Goal: Information Seeking & Learning: Learn about a topic

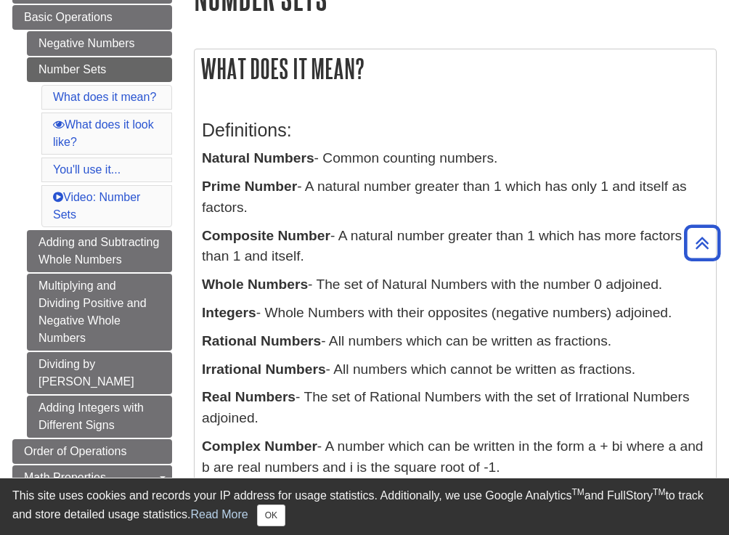
scroll to position [73, 0]
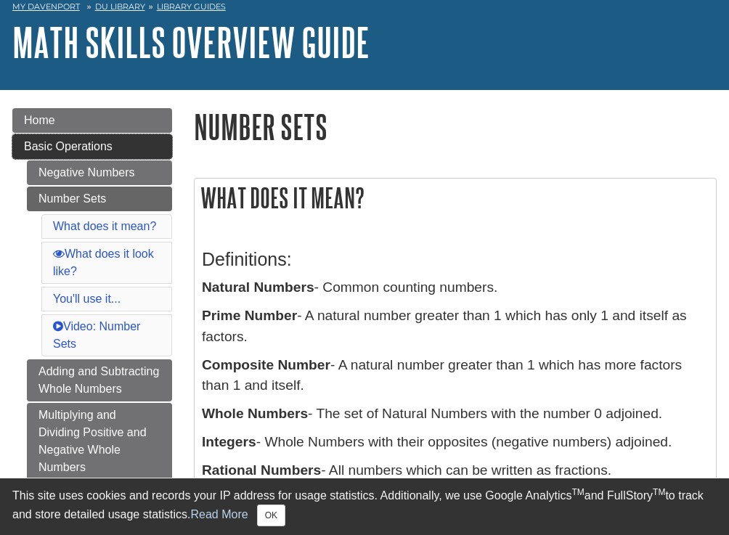
click at [86, 152] on link "Basic Operations" at bounding box center [92, 146] width 160 height 25
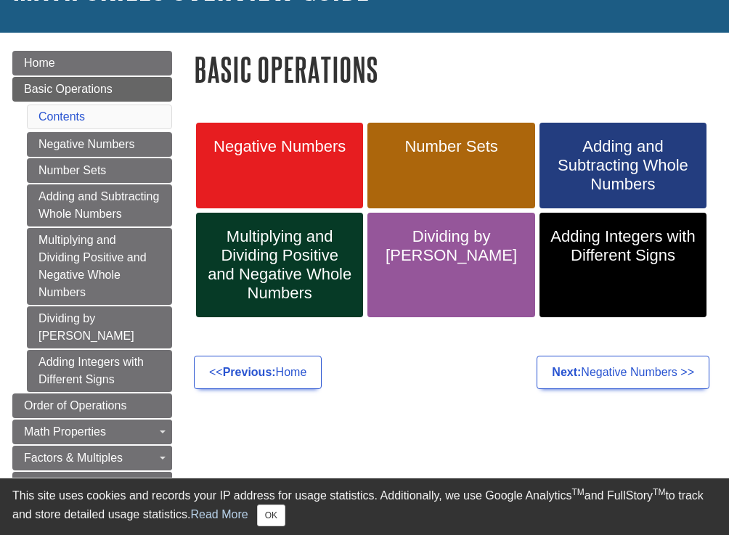
scroll to position [145, 0]
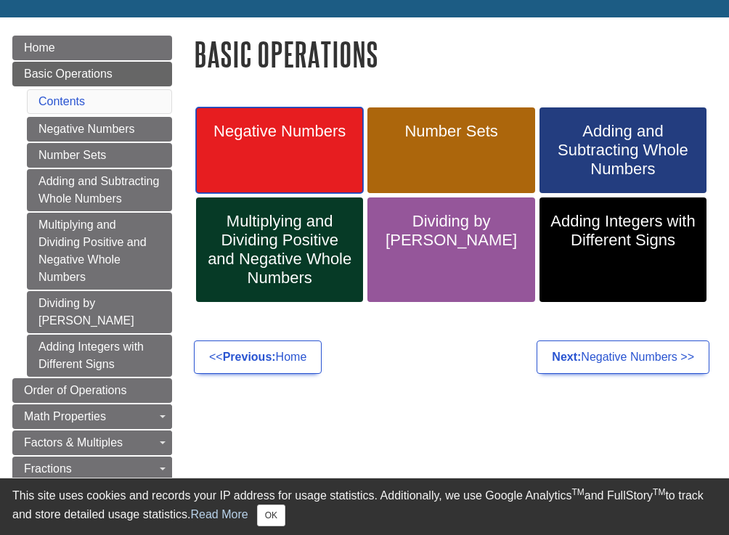
click at [279, 130] on span "Negative Numbers" at bounding box center [279, 131] width 145 height 19
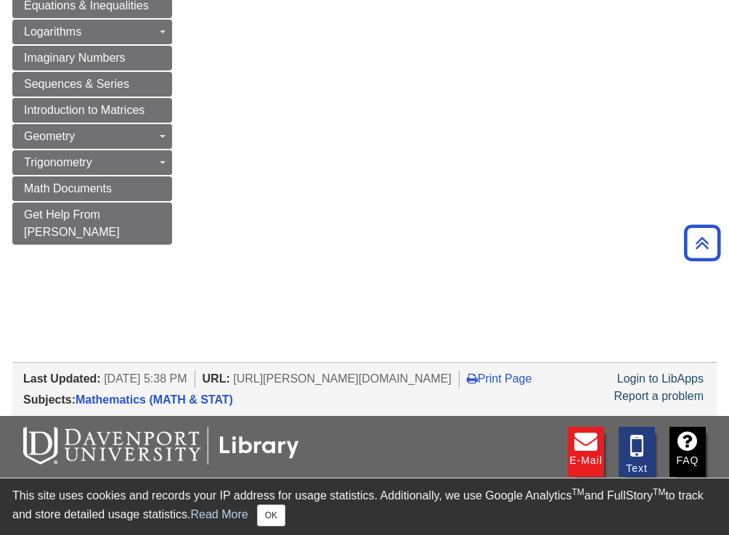
scroll to position [1160, 0]
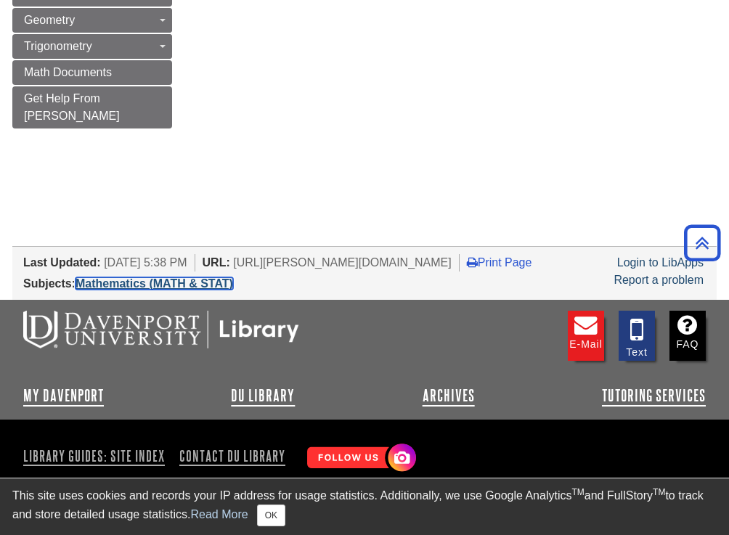
click at [145, 277] on link "Mathematics (MATH & STAT)" at bounding box center [154, 283] width 158 height 12
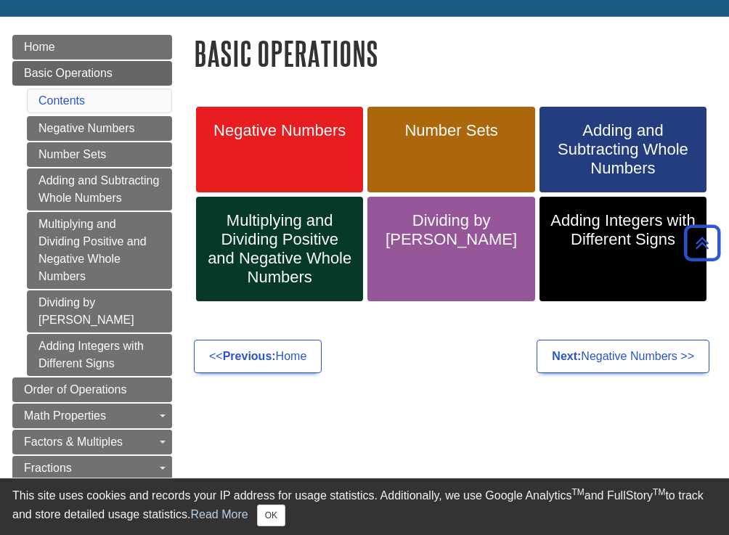
scroll to position [0, 0]
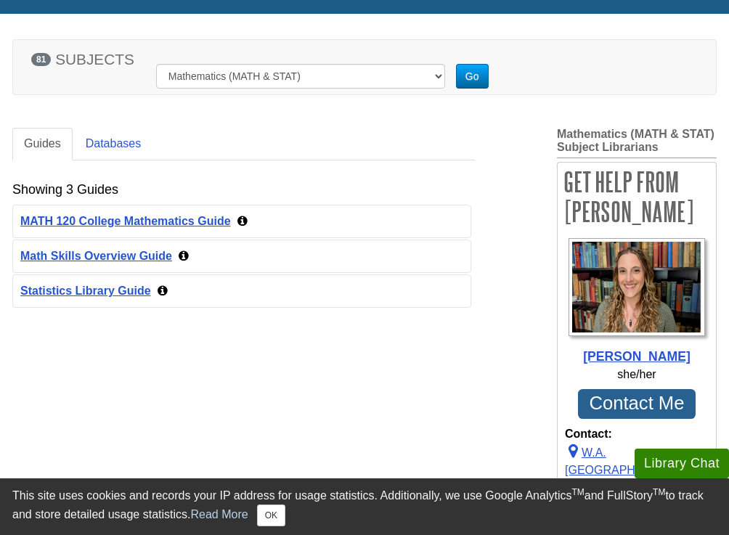
scroll to position [218, 0]
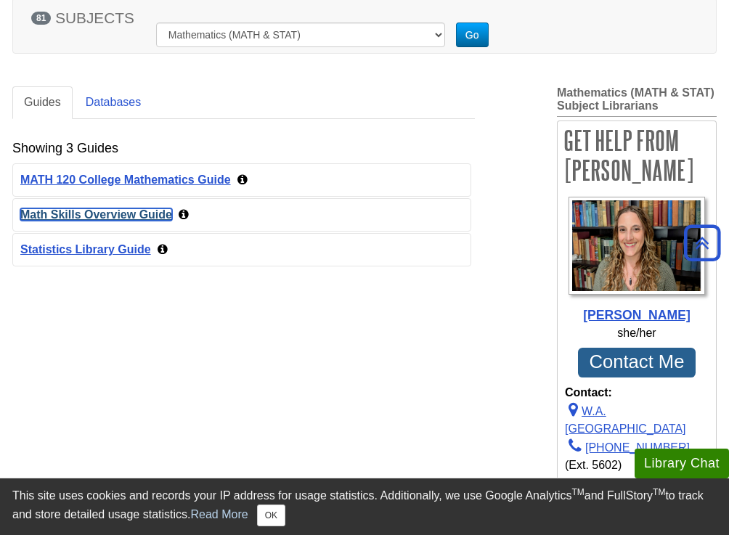
click at [88, 216] on link "Math Skills Overview Guide" at bounding box center [96, 214] width 152 height 12
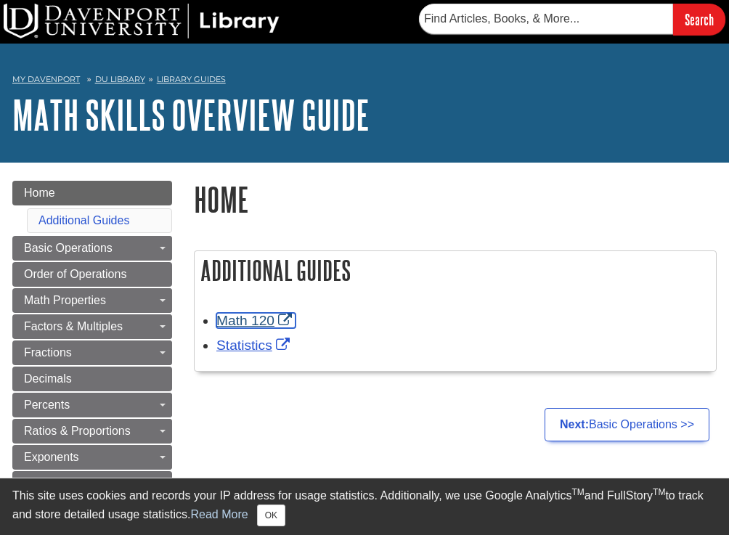
click at [234, 323] on link "Math 120" at bounding box center [255, 320] width 79 height 15
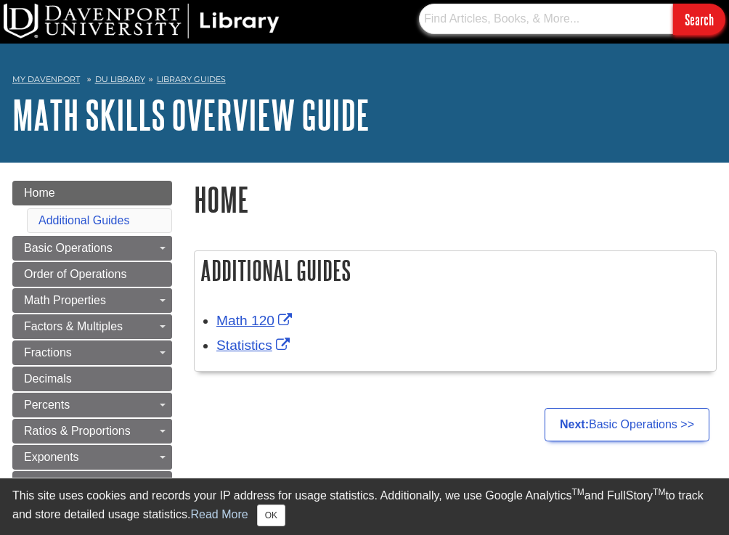
click at [493, 15] on input "text" at bounding box center [546, 19] width 254 height 30
type input "MATHEMATICS"
click at [673, 4] on input "Search" at bounding box center [699, 19] width 52 height 31
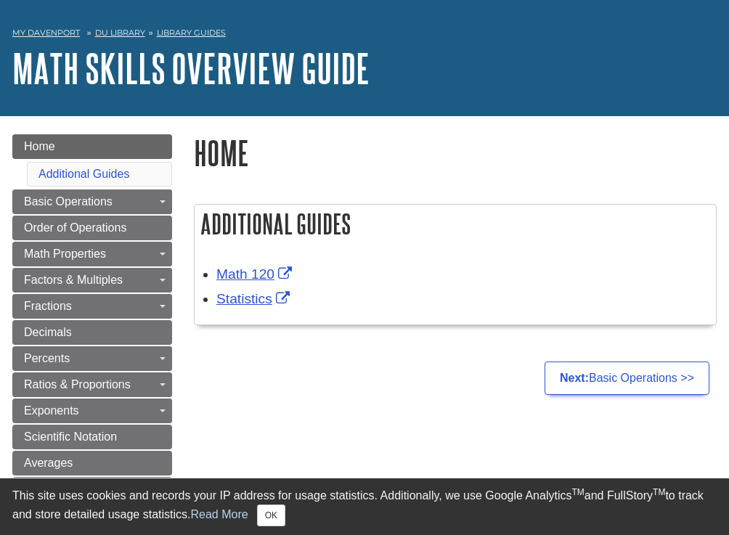
scroll to position [73, 0]
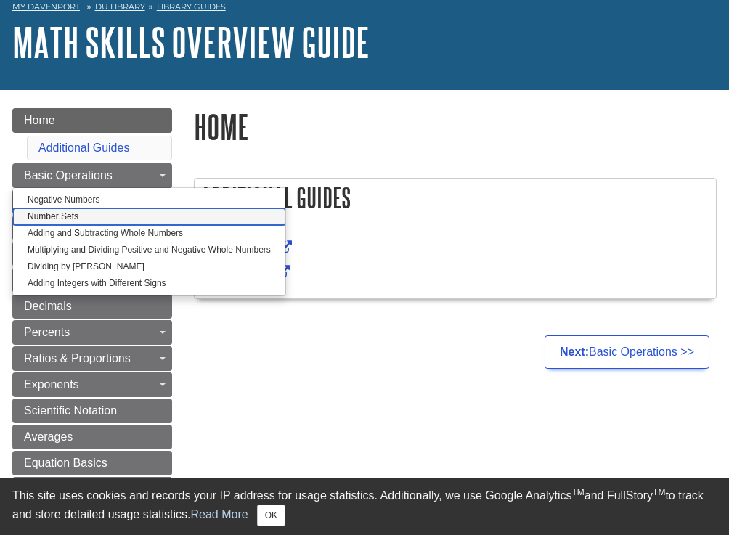
click at [91, 213] on link "Number Sets" at bounding box center [149, 216] width 272 height 17
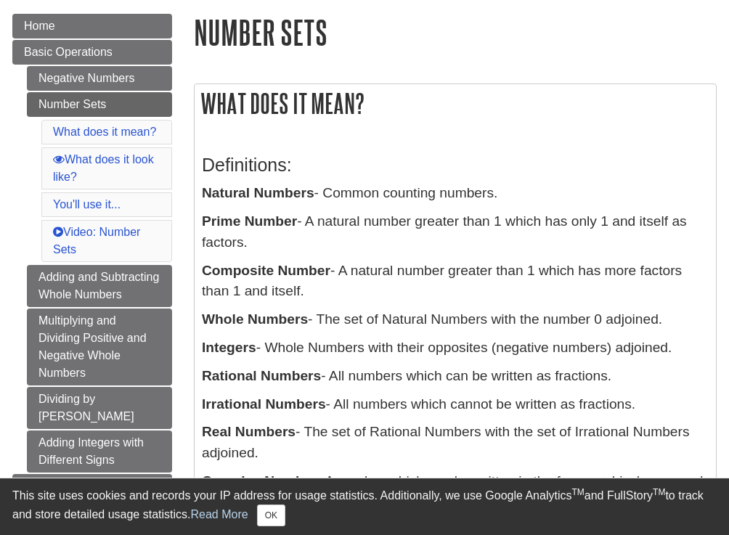
scroll to position [218, 0]
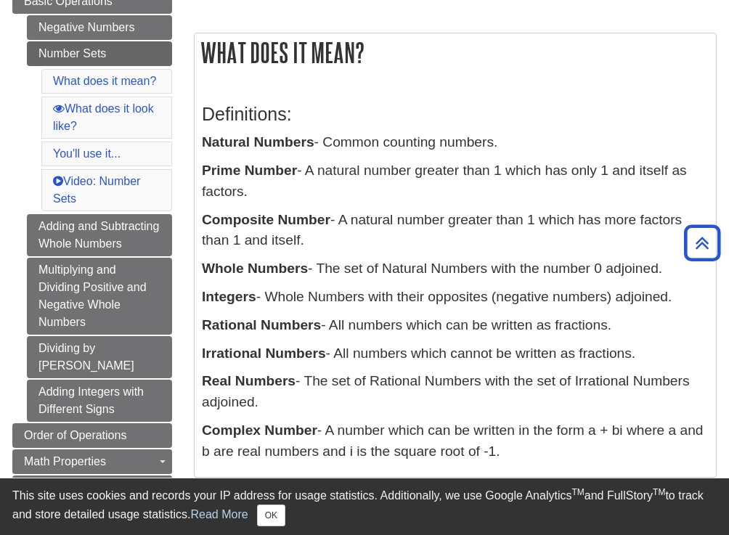
drag, startPoint x: 203, startPoint y: 114, endPoint x: 311, endPoint y: 396, distance: 302.4
click at [311, 396] on div "Definitions: Natural Numbers - Common counting numbers. Prime Number - A natura…" at bounding box center [455, 279] width 507 height 380
copy div "Definitions: Natural Numbers - Common counting numbers. Prime Number - A natura…"
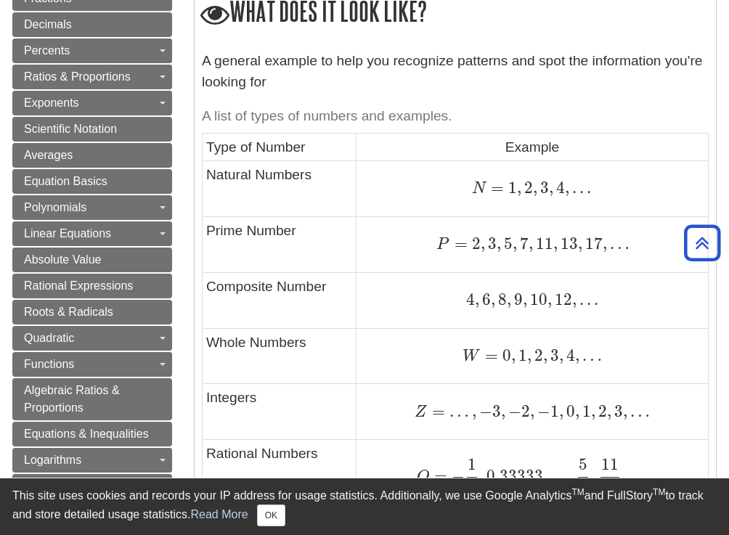
scroll to position [944, 0]
